Goal: Find specific page/section: Find specific page/section

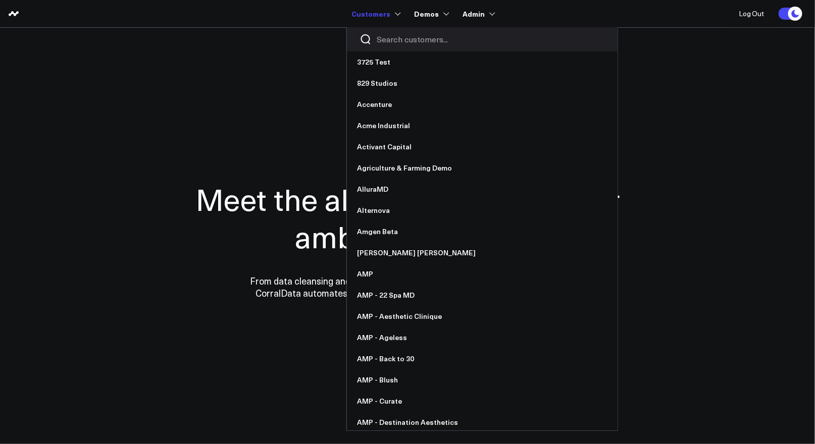
click at [390, 42] on input "Search customers input" at bounding box center [491, 39] width 228 height 11
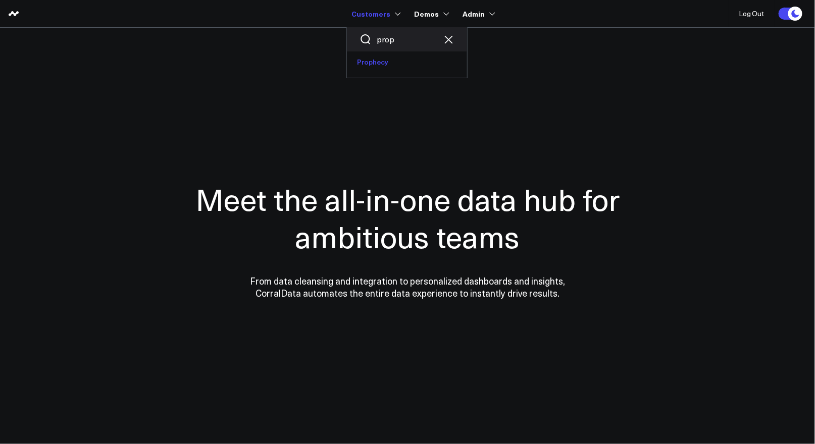
type input "prop"
click at [374, 61] on link "Prophecy" at bounding box center [407, 62] width 120 height 21
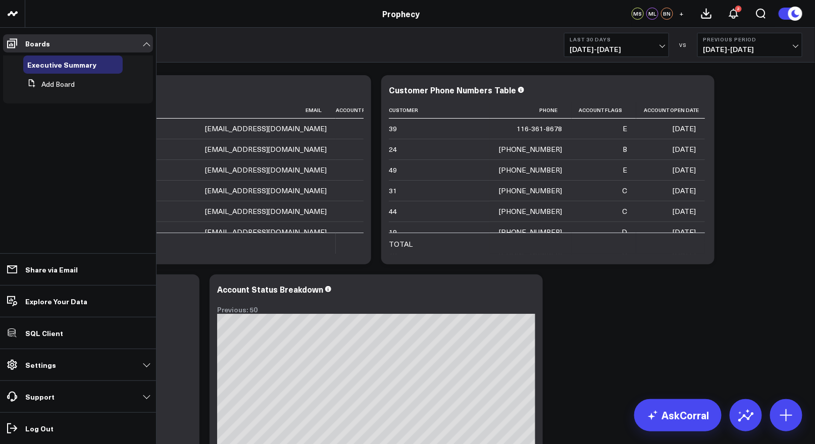
click at [52, 368] on p "Settings" at bounding box center [40, 365] width 31 height 8
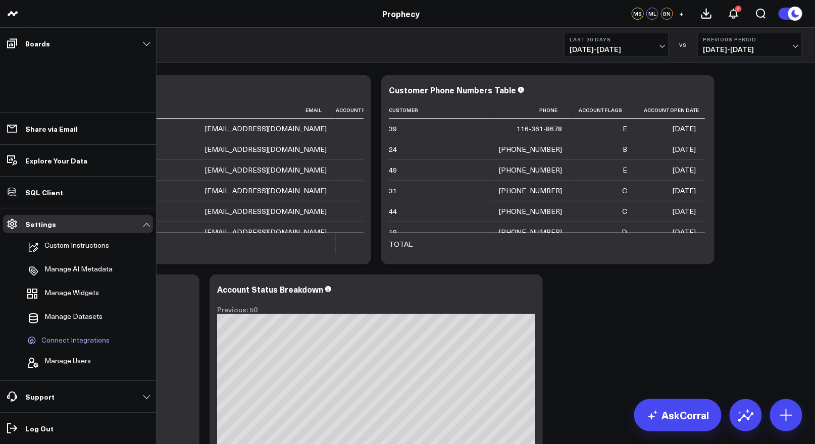
click at [60, 339] on span "Connect Integrations" at bounding box center [75, 340] width 68 height 9
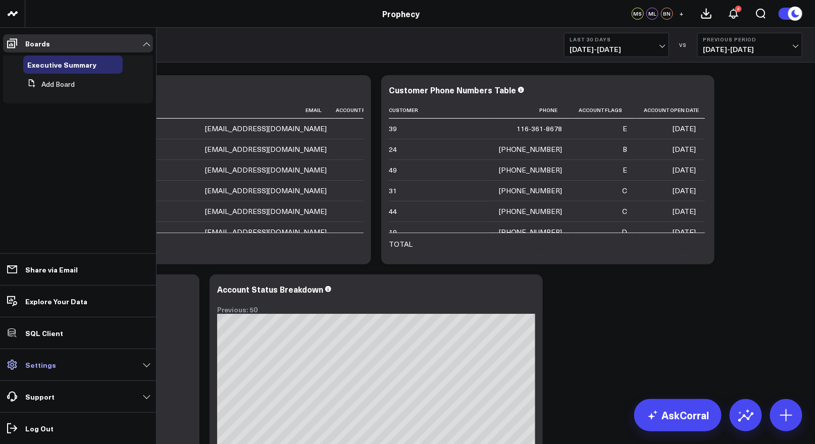
click at [46, 371] on link "Settings" at bounding box center [78, 365] width 150 height 18
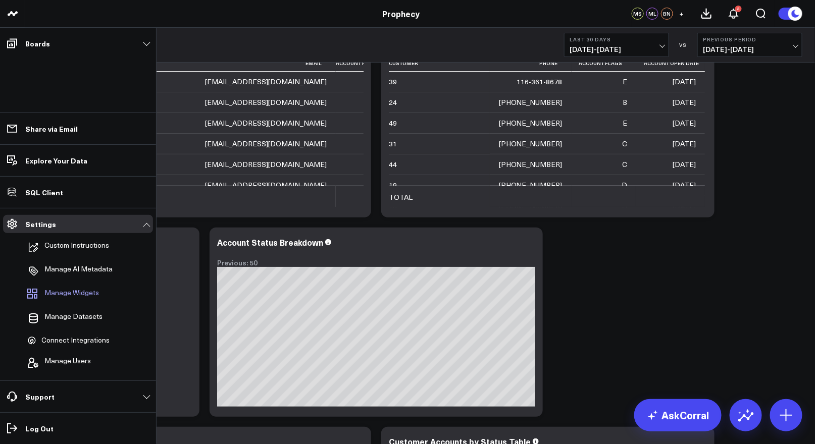
scroll to position [53, 0]
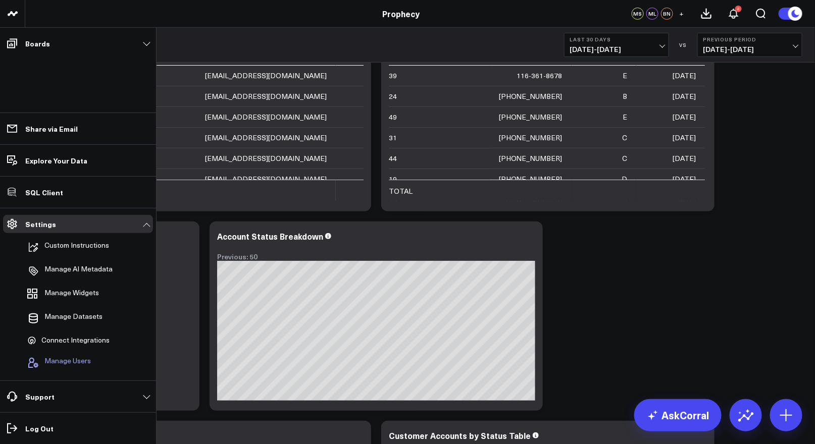
click at [65, 363] on span "Manage Users" at bounding box center [67, 363] width 46 height 12
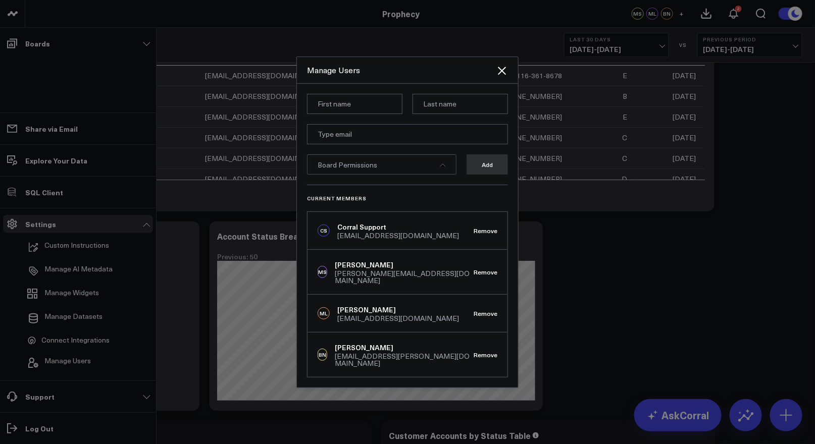
scroll to position [110, 0]
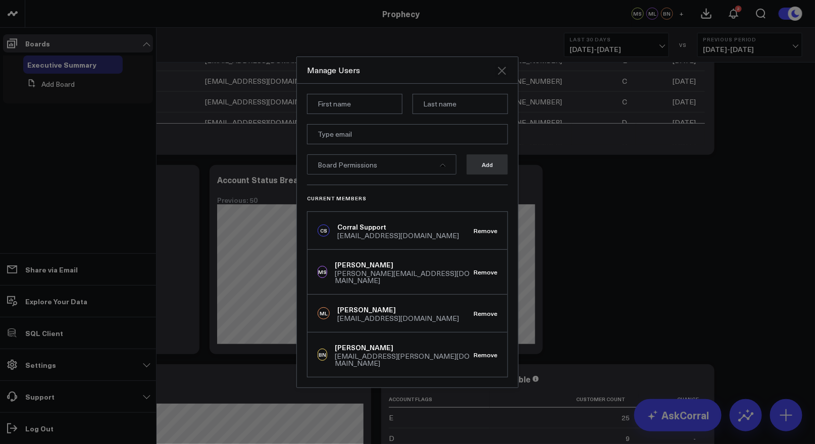
click at [507, 77] on icon "Close" at bounding box center [502, 71] width 12 height 12
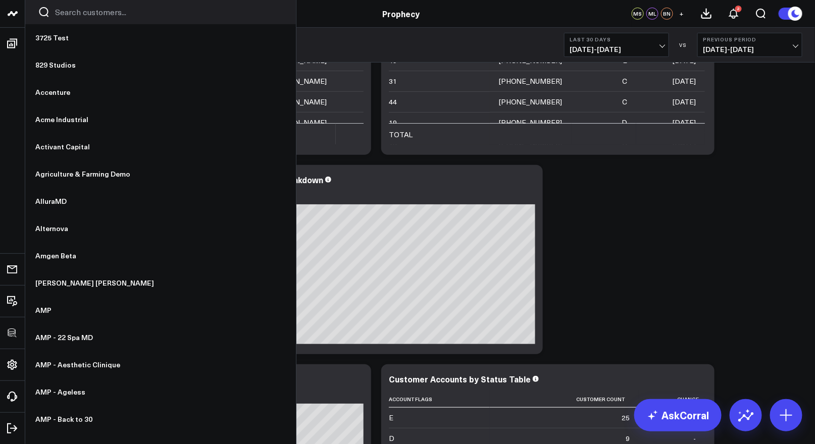
click at [88, 15] on input "Search customers input" at bounding box center [169, 12] width 228 height 11
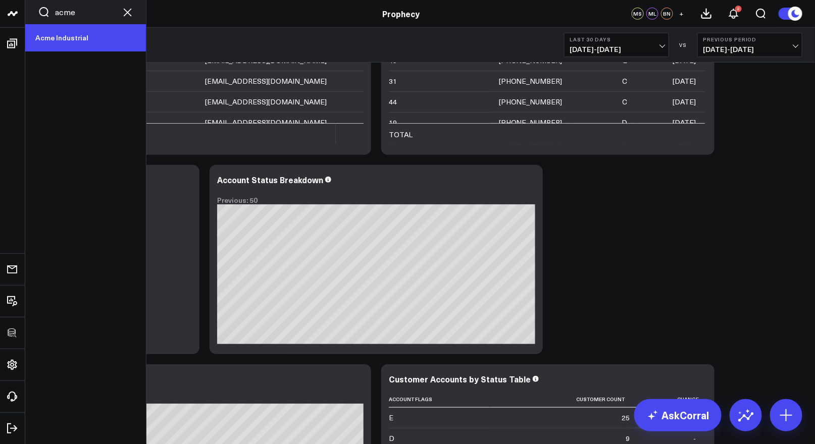
type input "acme"
click at [77, 34] on link "Acme Industrial" at bounding box center [85, 37] width 121 height 27
